Goal: Transaction & Acquisition: Purchase product/service

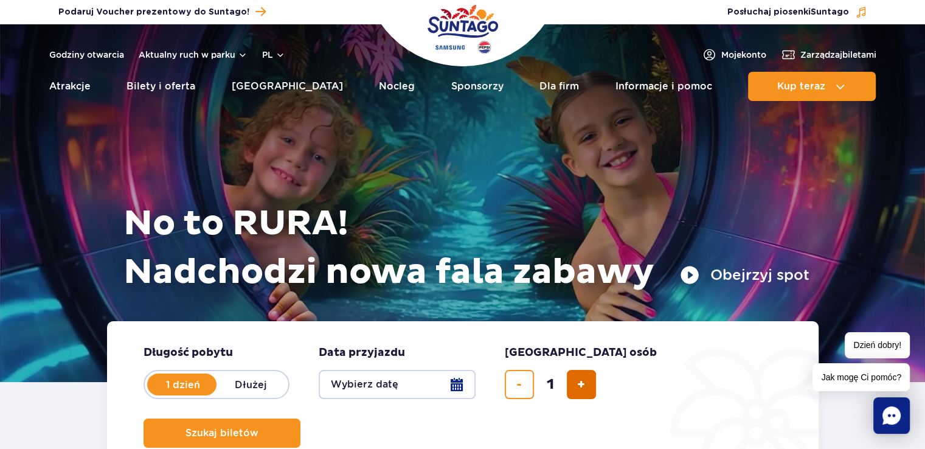
click at [584, 384] on span "dodaj bilet" at bounding box center [581, 384] width 8 height 0
type input "2"
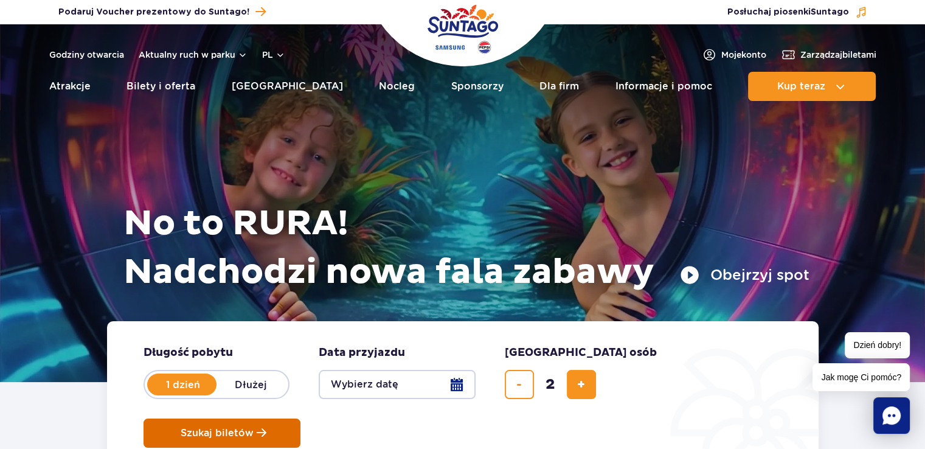
click at [254, 427] on span "Szukaj biletów" at bounding box center [217, 432] width 73 height 11
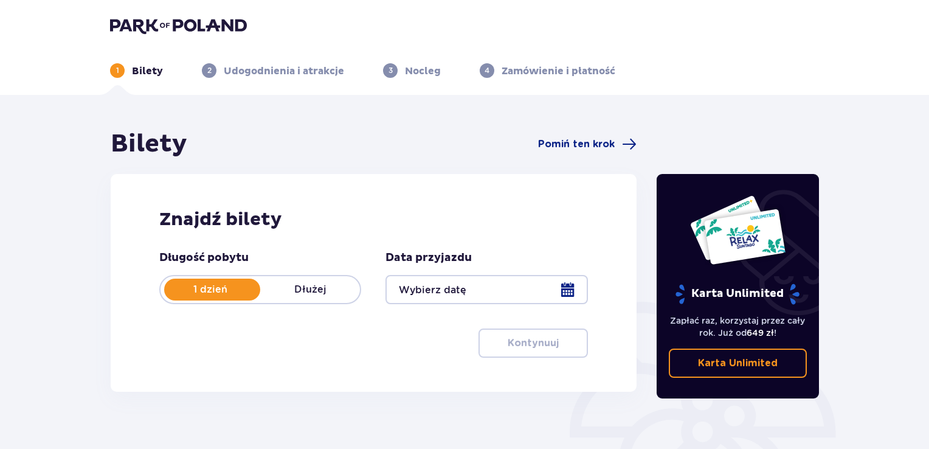
click at [525, 295] on div at bounding box center [486, 289] width 202 height 29
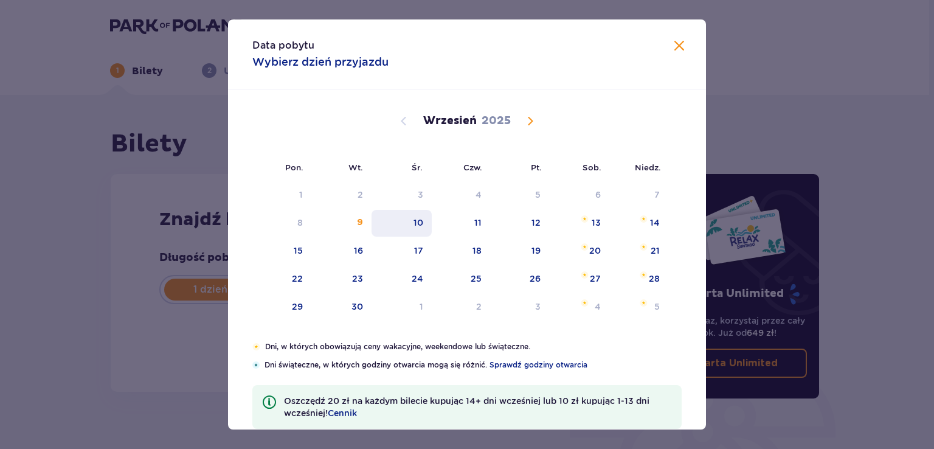
click at [418, 223] on div "10" at bounding box center [418, 222] width 10 height 12
type input "[DATE]"
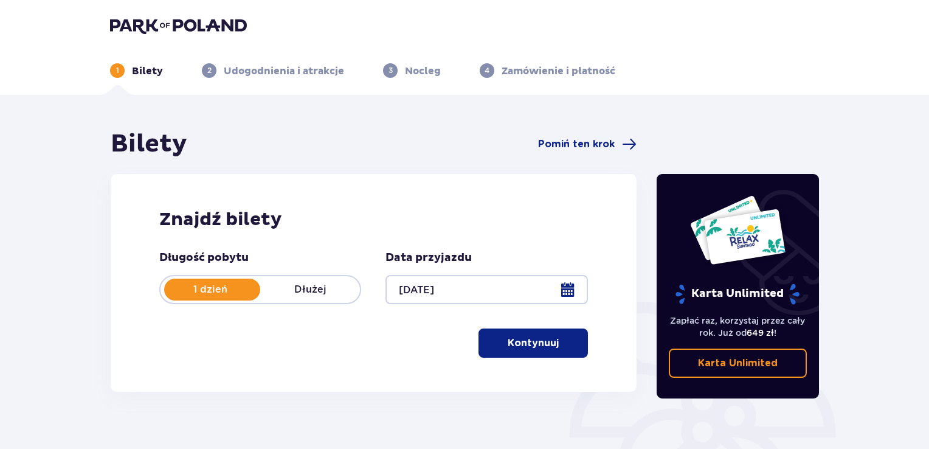
click at [536, 342] on p "Kontynuuj" at bounding box center [533, 342] width 51 height 13
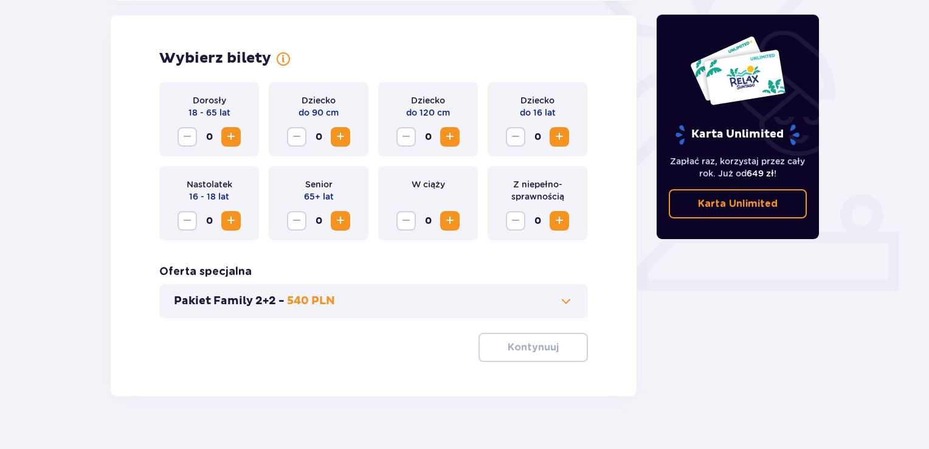
scroll to position [338, 0]
click at [557, 129] on span "Increase" at bounding box center [559, 136] width 15 height 15
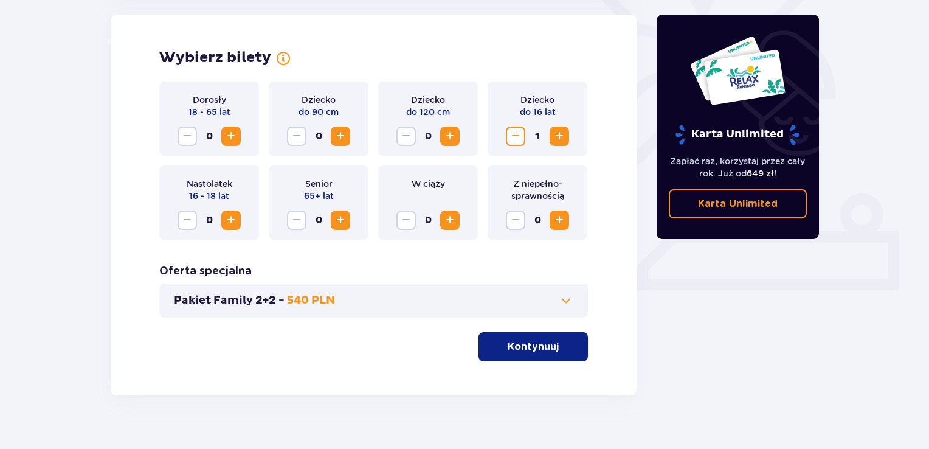
click at [224, 133] on span "Increase" at bounding box center [231, 136] width 15 height 15
click at [539, 343] on p "Kontynuuj" at bounding box center [533, 346] width 51 height 13
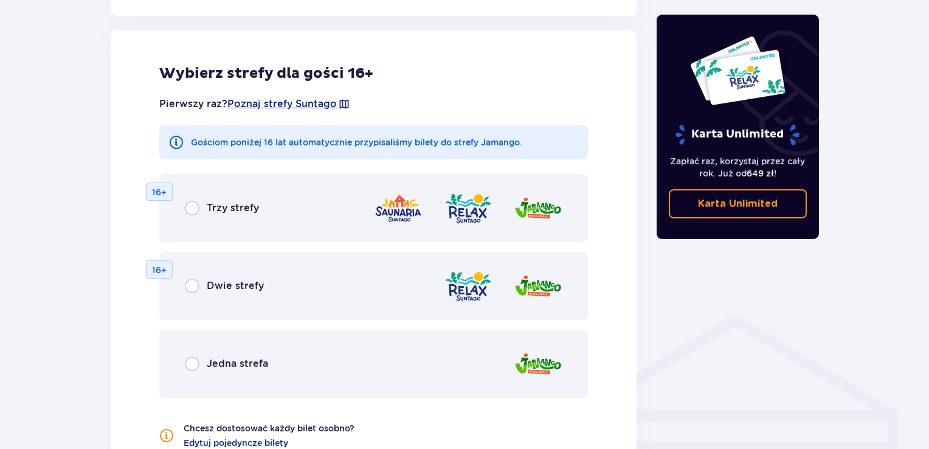
scroll to position [675, 0]
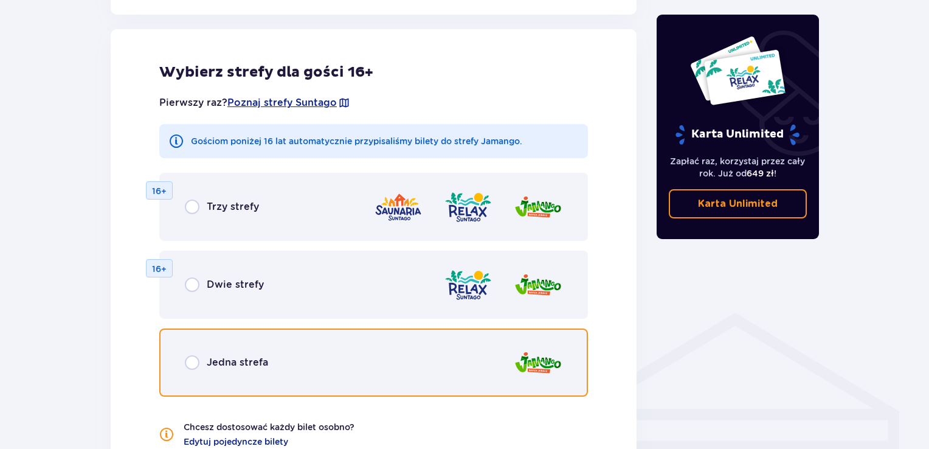
click at [197, 361] on input "radio" at bounding box center [192, 362] width 15 height 15
radio input "true"
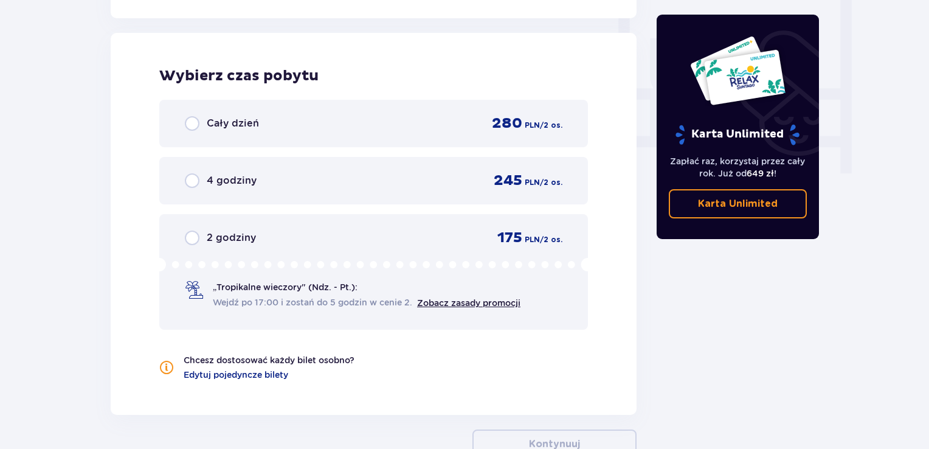
scroll to position [1142, 0]
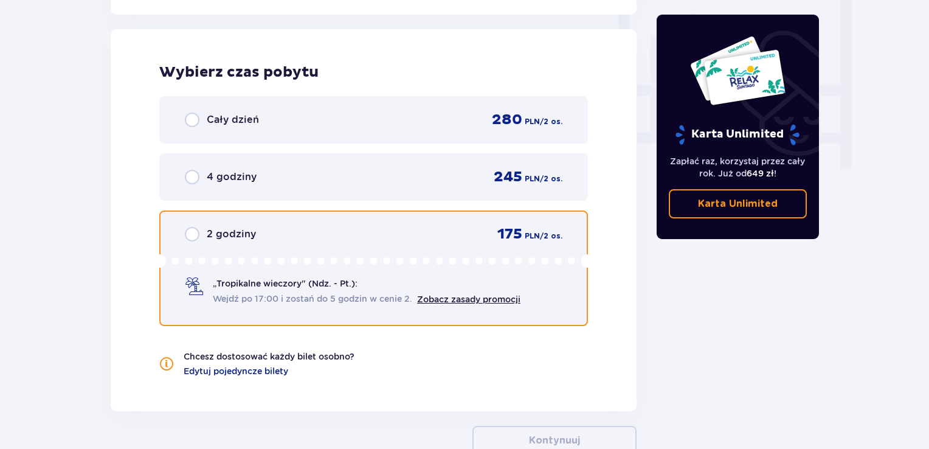
click at [191, 230] on input "radio" at bounding box center [192, 234] width 15 height 15
radio input "true"
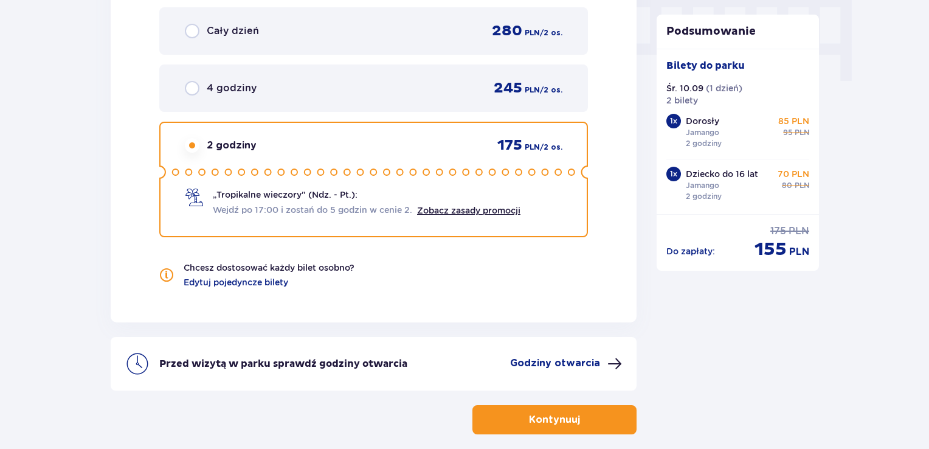
scroll to position [1278, 0]
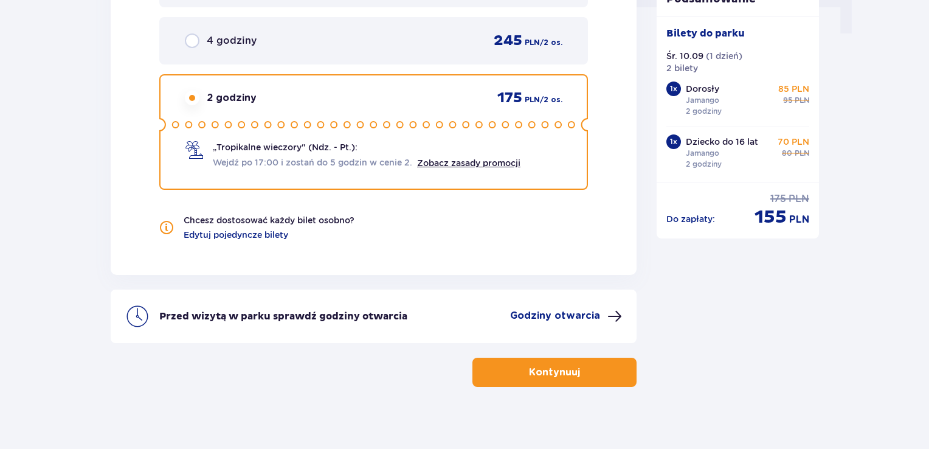
drag, startPoint x: 928, startPoint y: 342, endPoint x: 933, endPoint y: 317, distance: 24.8
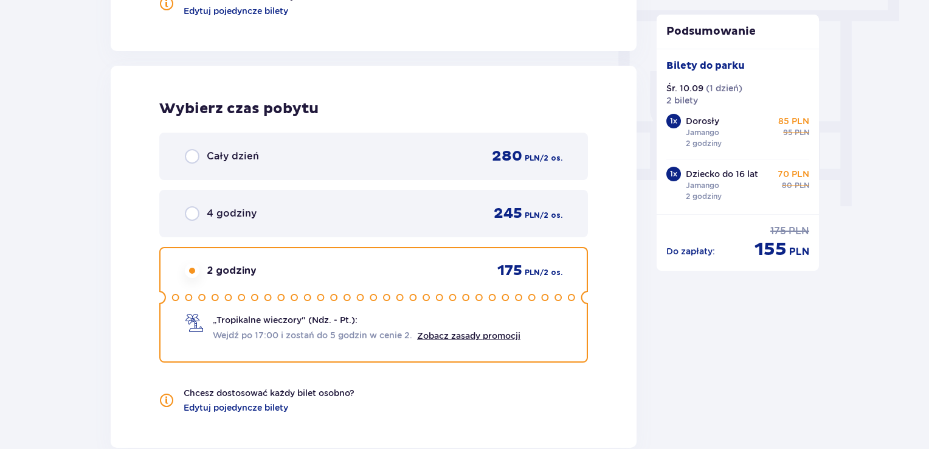
scroll to position [1288, 0]
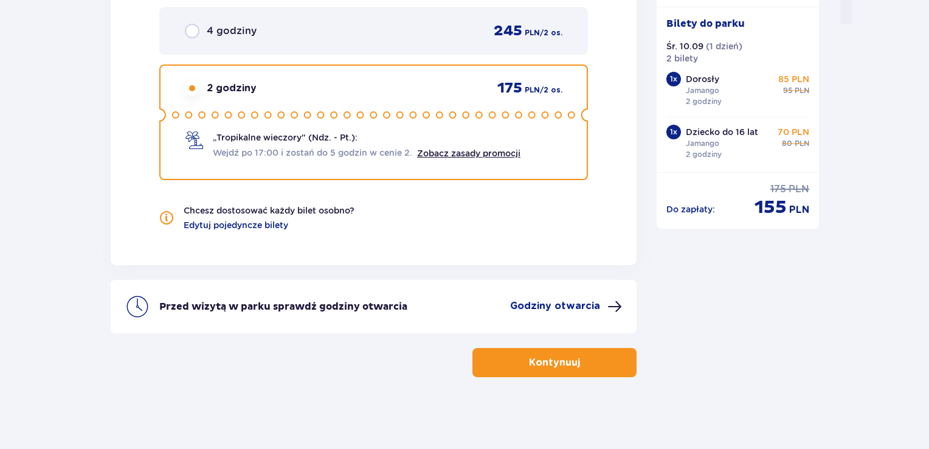
click at [543, 359] on p "Kontynuuj" at bounding box center [554, 362] width 51 height 13
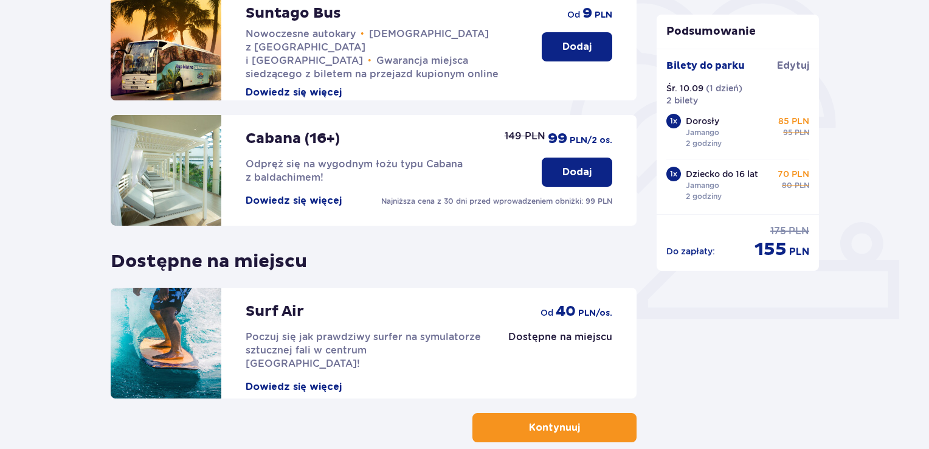
scroll to position [334, 0]
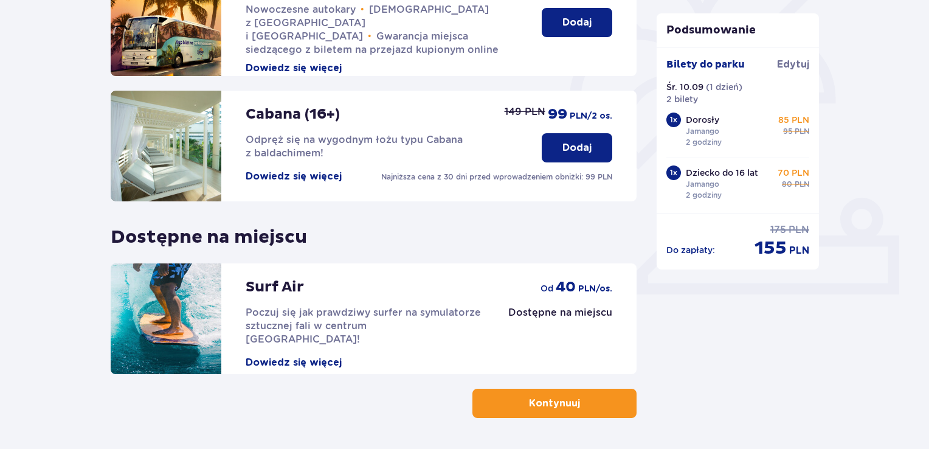
click at [557, 399] on p "Kontynuuj" at bounding box center [554, 402] width 51 height 13
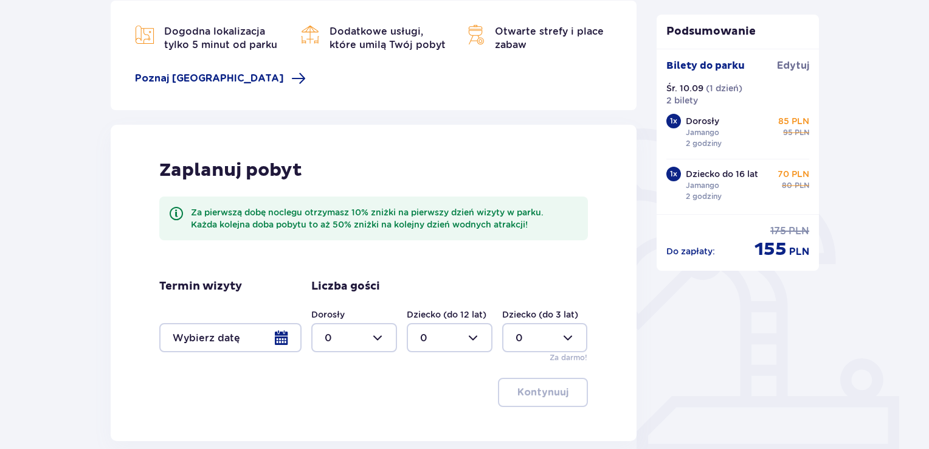
scroll to position [282, 0]
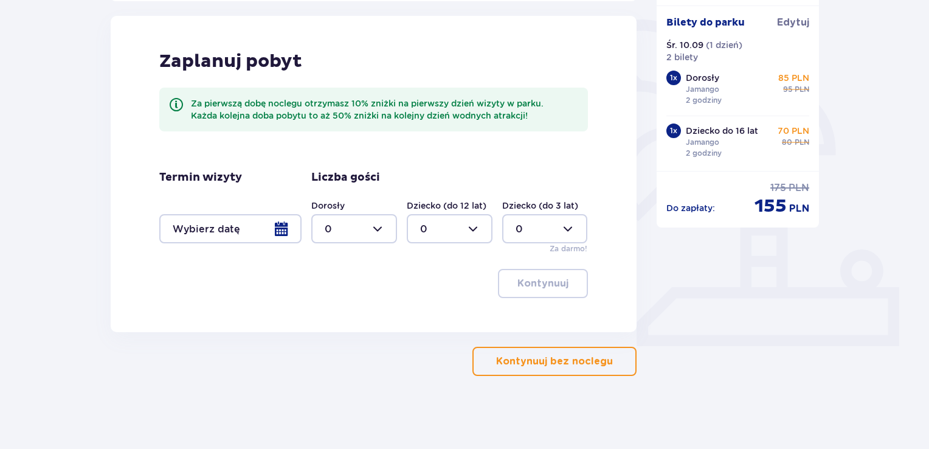
click at [584, 361] on p "Kontynuuj bez noclegu" at bounding box center [554, 360] width 117 height 13
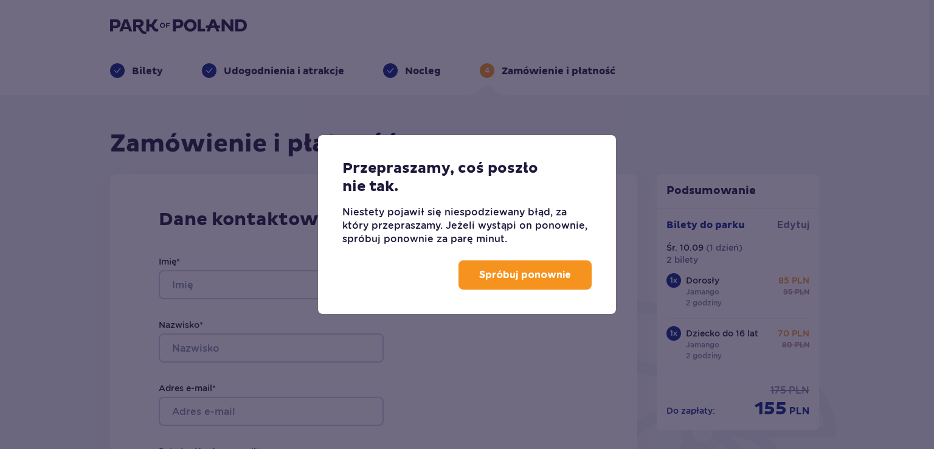
click at [521, 281] on p "Spróbuj ponownie" at bounding box center [525, 274] width 92 height 13
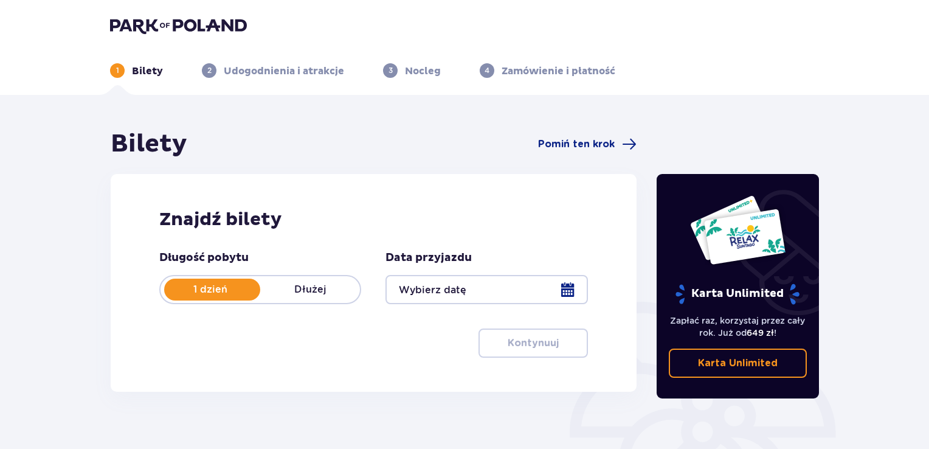
click at [442, 290] on div at bounding box center [486, 289] width 202 height 29
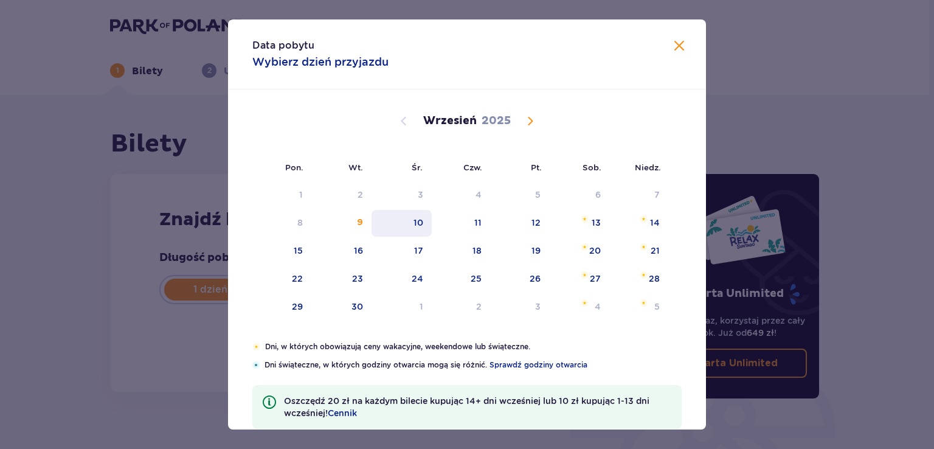
click at [423, 223] on div "10" at bounding box center [401, 223] width 60 height 27
type input "10.09.25"
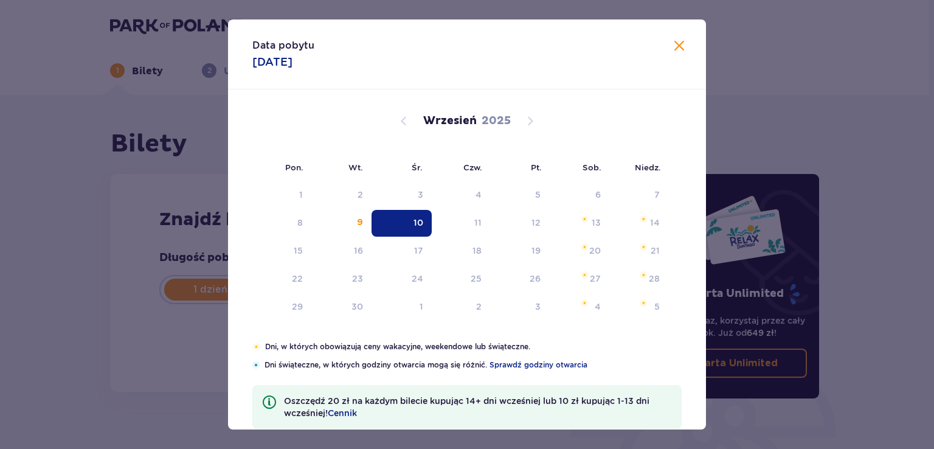
click at [411, 220] on h2 "Znajdź bilety" at bounding box center [373, 219] width 429 height 23
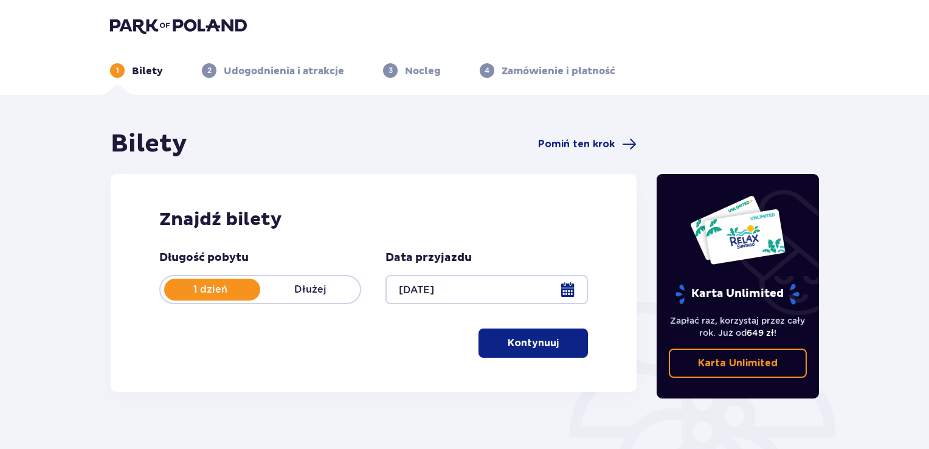
click at [540, 348] on p "Kontynuuj" at bounding box center [533, 342] width 51 height 13
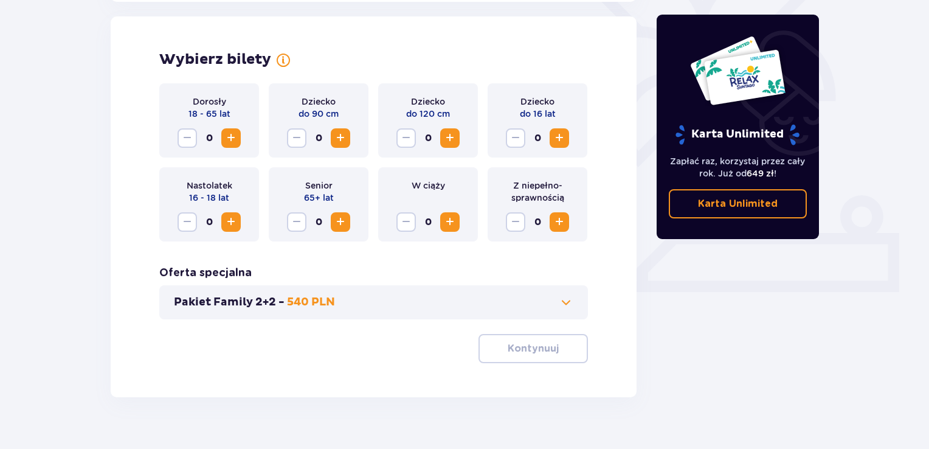
scroll to position [338, 0]
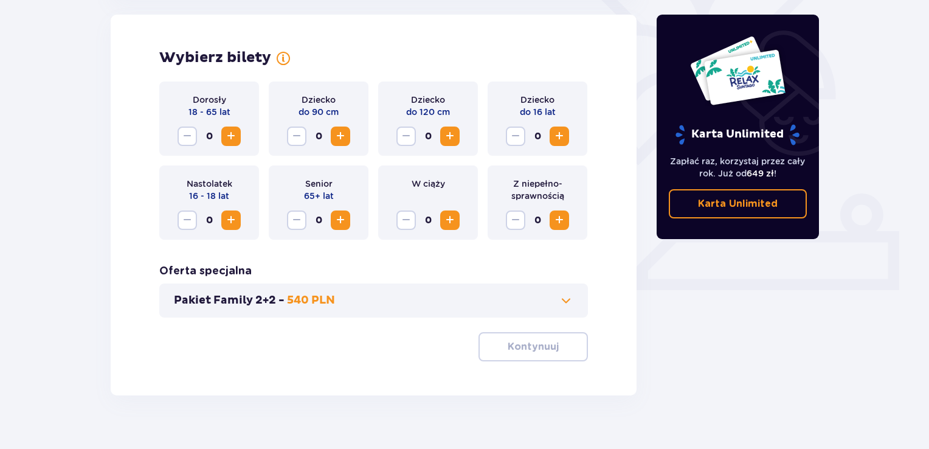
click at [233, 137] on span "Increase" at bounding box center [231, 136] width 15 height 15
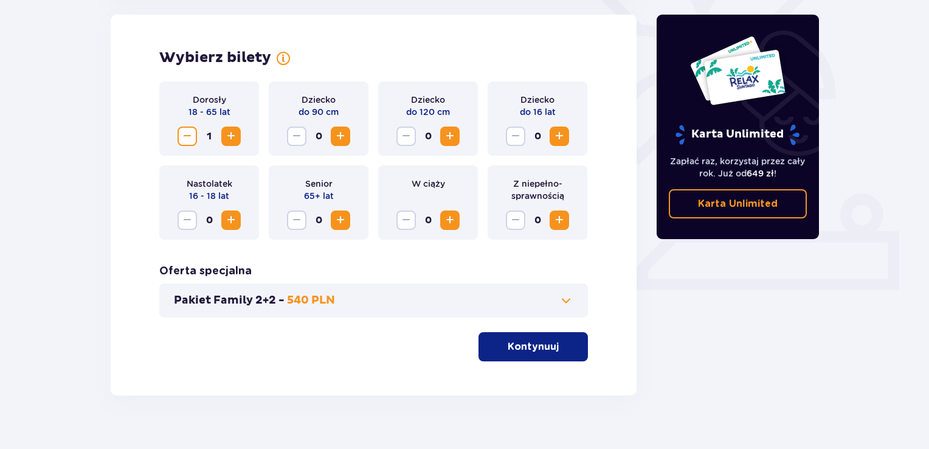
click at [561, 134] on span "Increase" at bounding box center [559, 136] width 15 height 15
click at [528, 353] on button "Kontynuuj" at bounding box center [532, 346] width 109 height 29
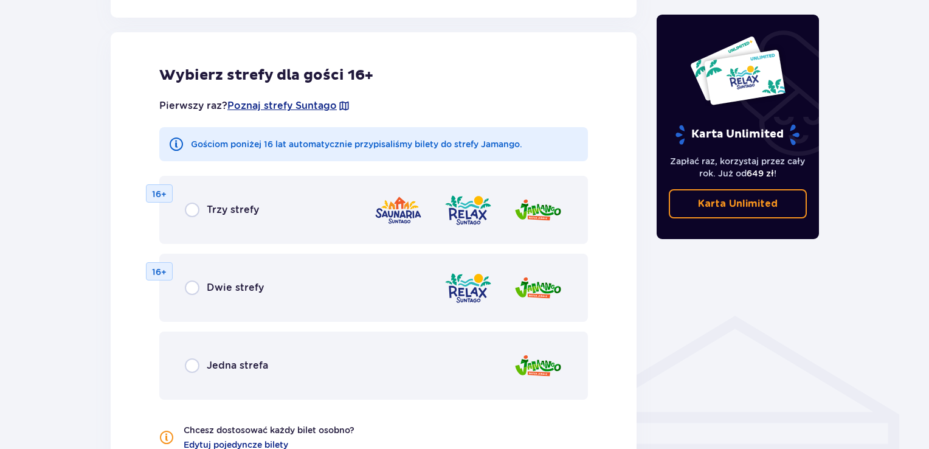
scroll to position [675, 0]
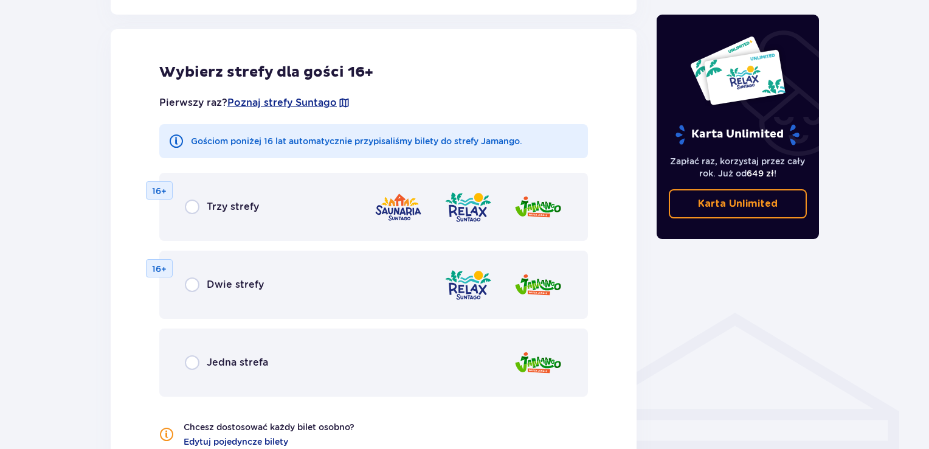
click at [214, 362] on p "Jedna strefa" at bounding box center [237, 362] width 61 height 13
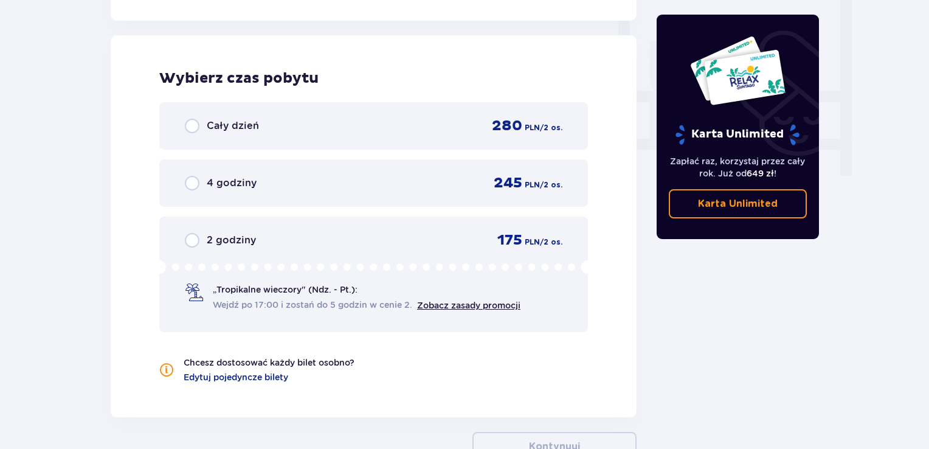
scroll to position [1142, 0]
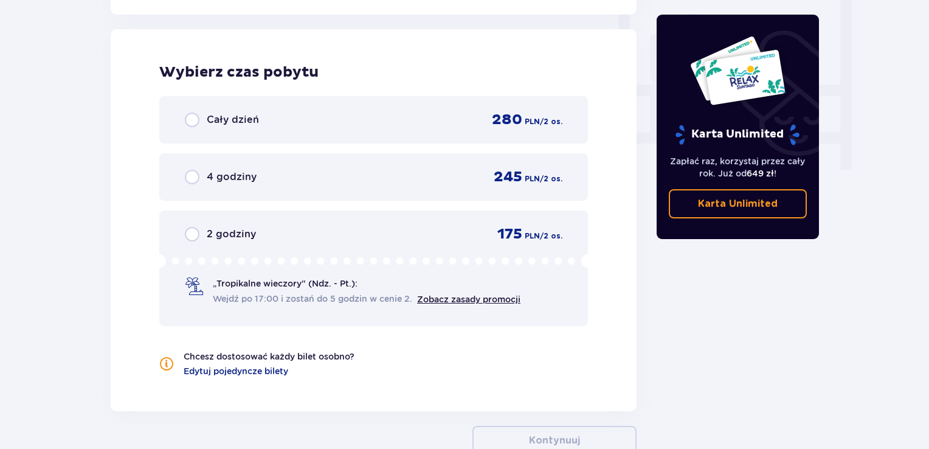
click at [221, 238] on p "2 godziny" at bounding box center [231, 233] width 49 height 13
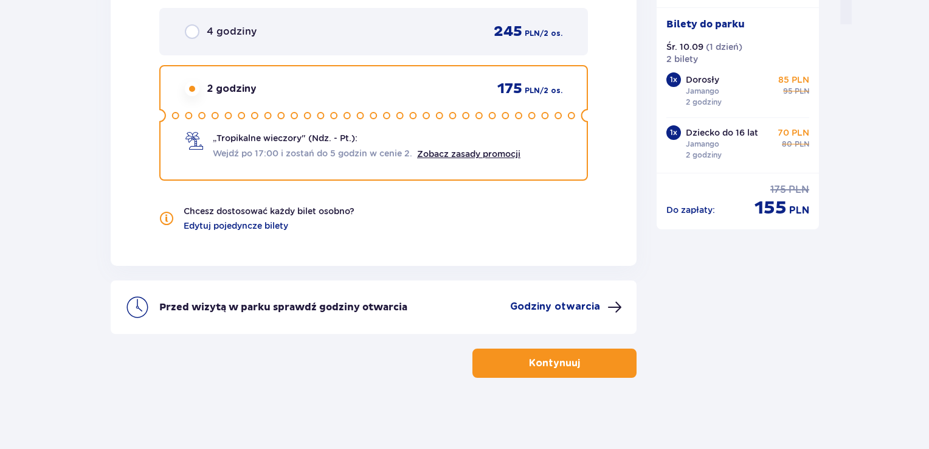
scroll to position [1288, 0]
click at [545, 362] on p "Kontynuuj" at bounding box center [554, 362] width 51 height 13
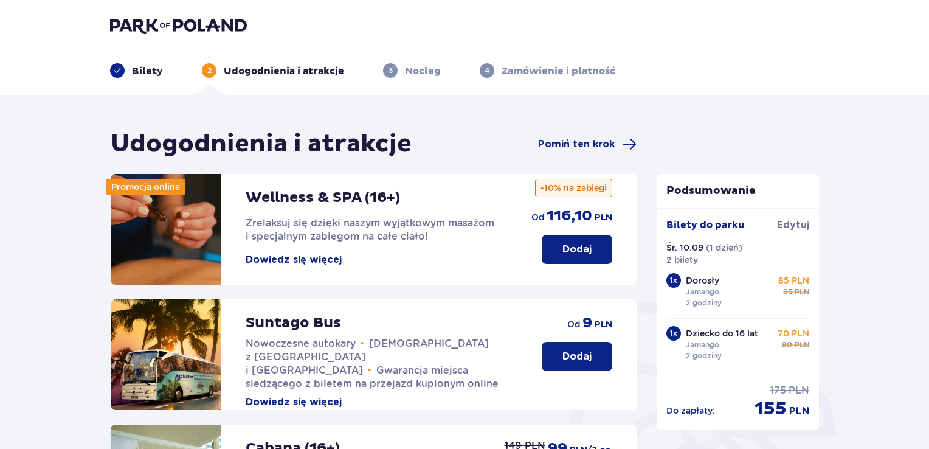
scroll to position [376, 0]
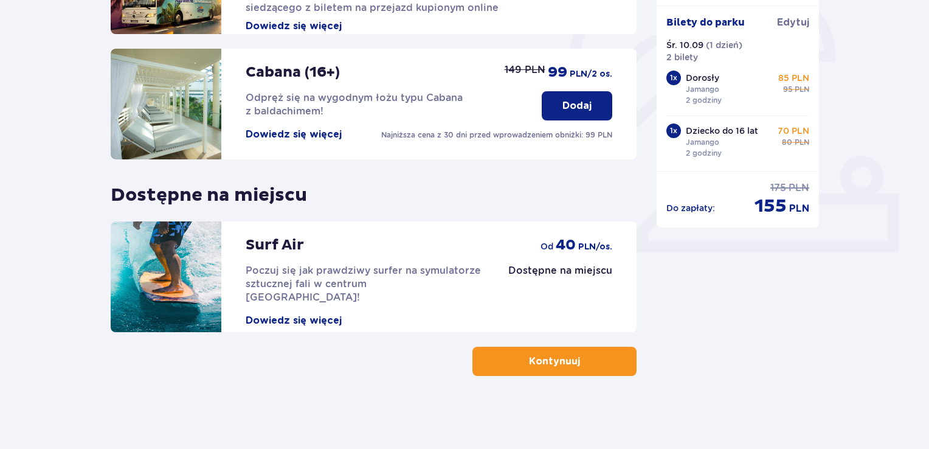
click at [567, 356] on p "Kontynuuj" at bounding box center [554, 360] width 51 height 13
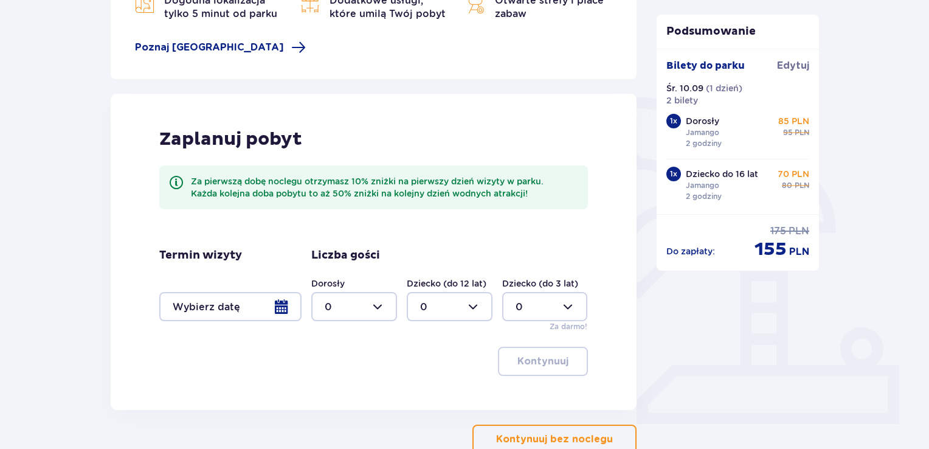
scroll to position [265, 0]
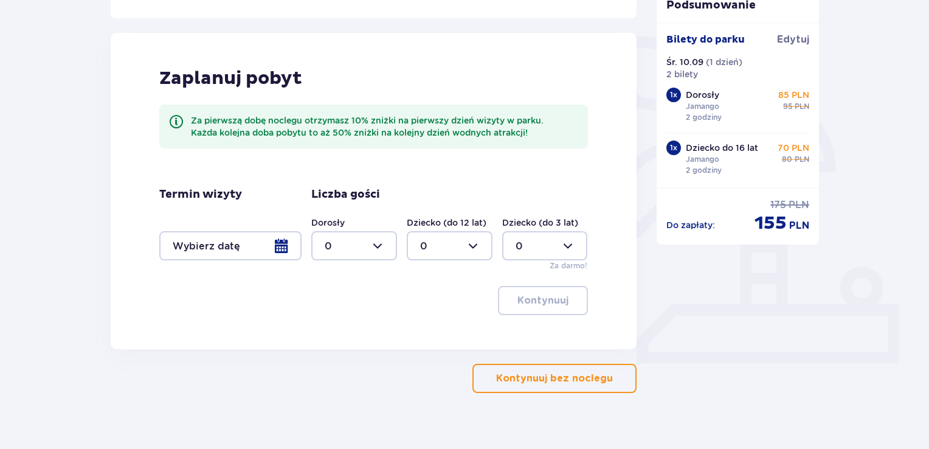
click at [557, 378] on p "Kontynuuj bez noclegu" at bounding box center [554, 377] width 117 height 13
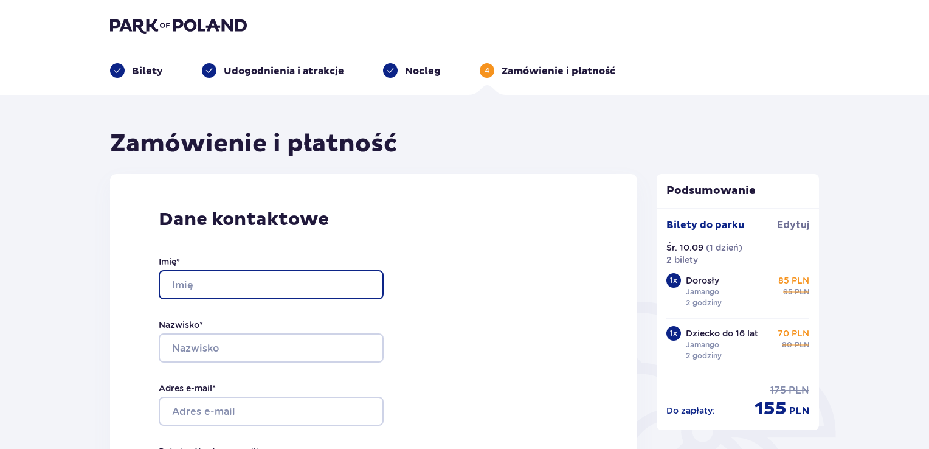
click at [192, 286] on input "Imię *" at bounding box center [271, 284] width 225 height 29
type input "Grażyna"
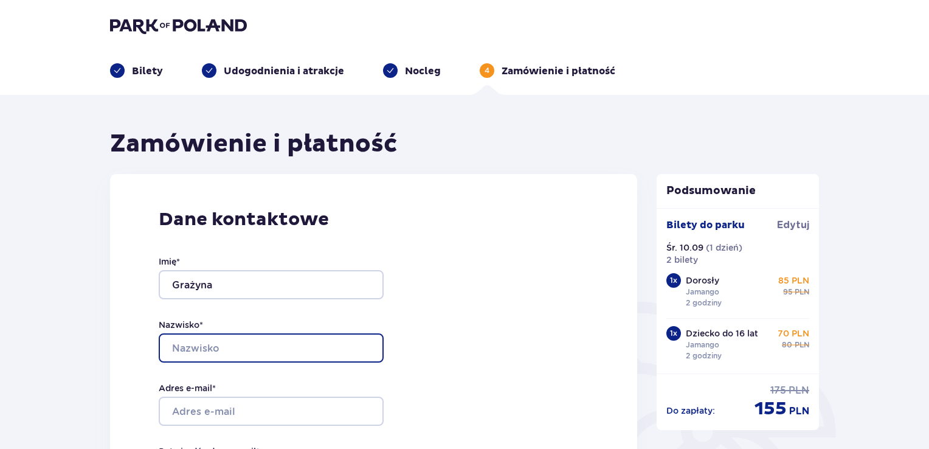
type input "Tynel"
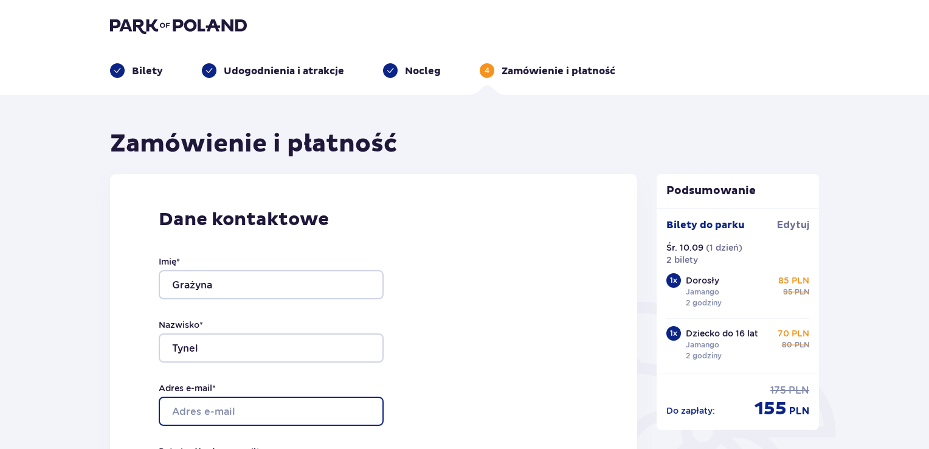
type input "grazyna.tynel@gmail.com"
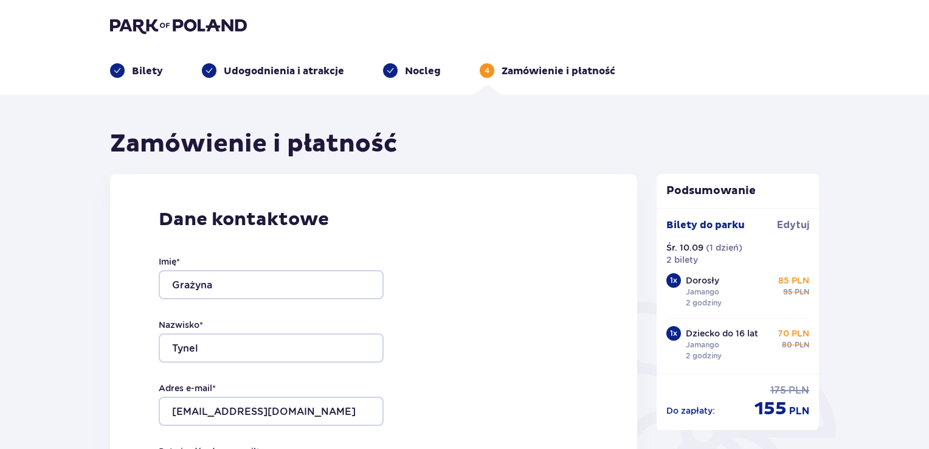
type input "grazyna.tynel@gmail.com"
type input "606636956"
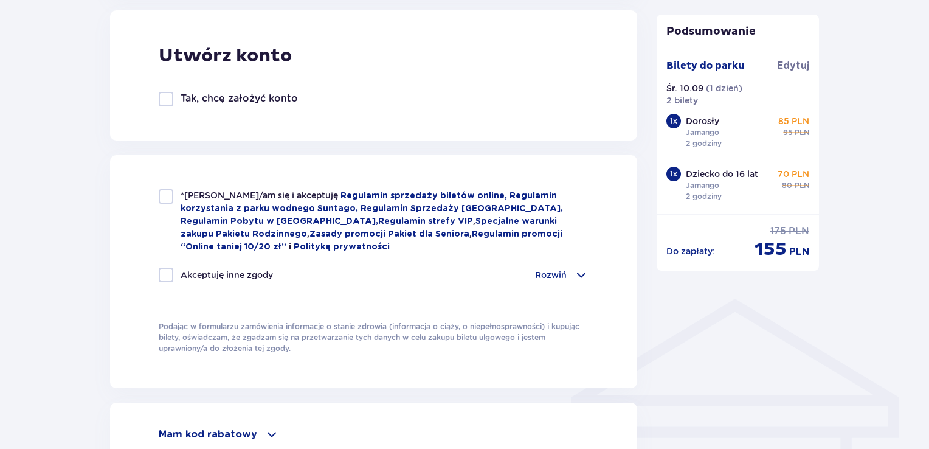
scroll to position [685, 0]
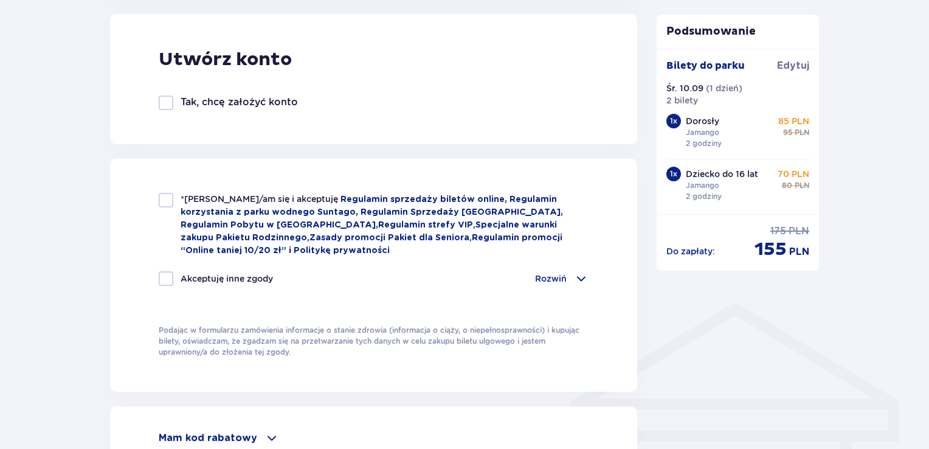
click at [166, 201] on div at bounding box center [166, 200] width 15 height 15
checkbox input "true"
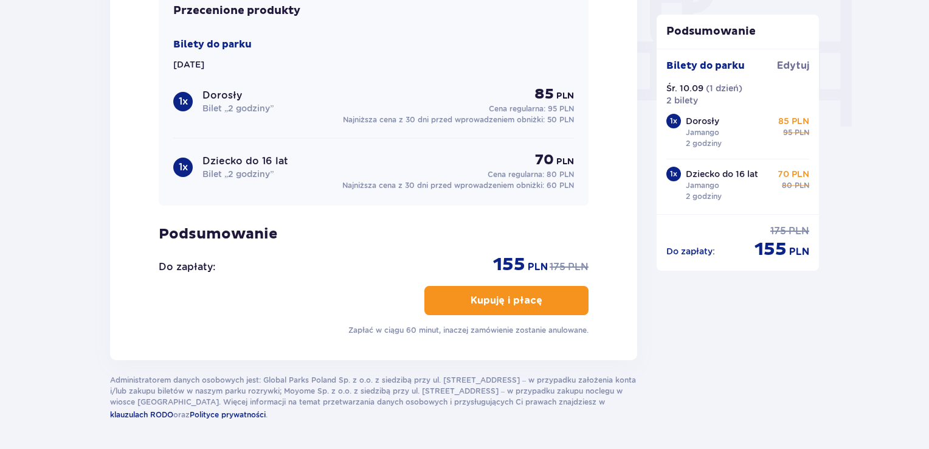
scroll to position [1189, 0]
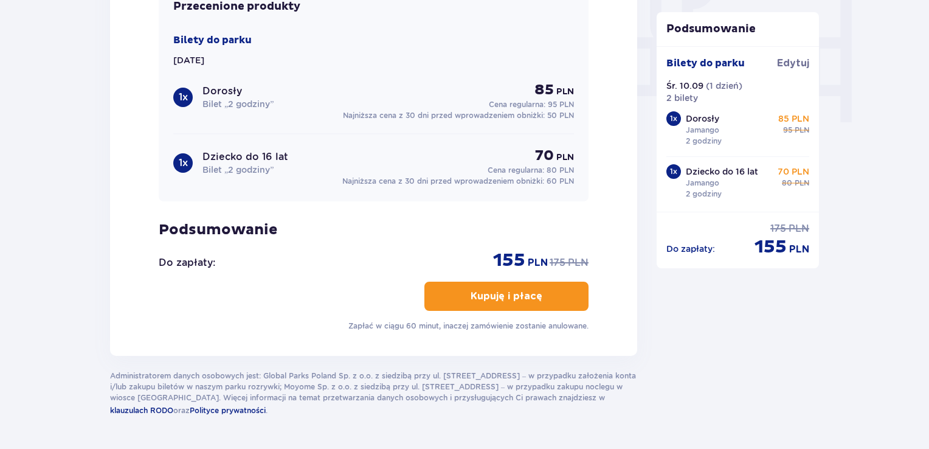
click at [509, 291] on p "Kupuję i płacę" at bounding box center [507, 295] width 72 height 13
